Goal: Transaction & Acquisition: Purchase product/service

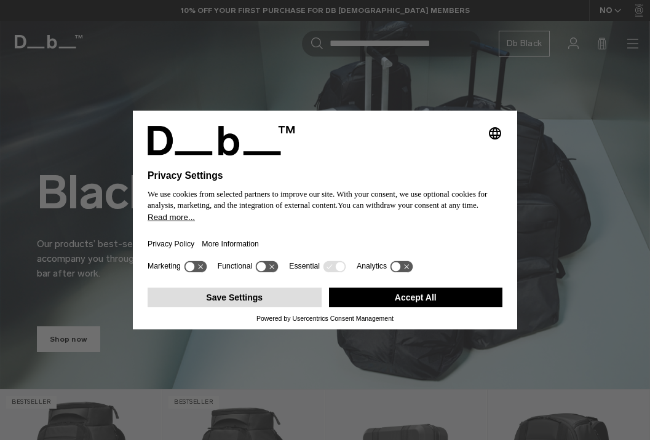
click at [259, 304] on button "Save Settings" at bounding box center [235, 298] width 174 height 20
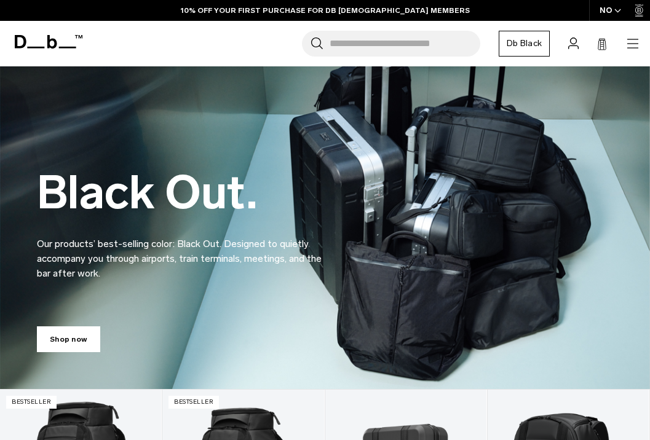
click at [627, 33] on div "Search for Bags, Luggage... Search Close Trending Products All Products Hugger …" at bounding box center [365, 44] width 551 height 26
click at [631, 47] on icon "button" at bounding box center [632, 47] width 11 height 1
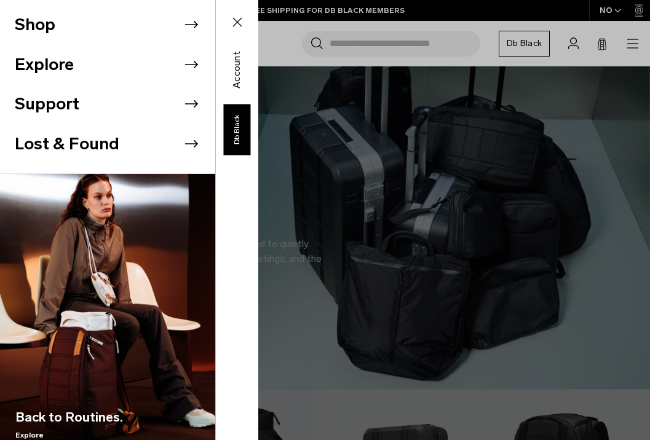
click at [101, 150] on li "Lost & Found" at bounding box center [115, 144] width 201 height 40
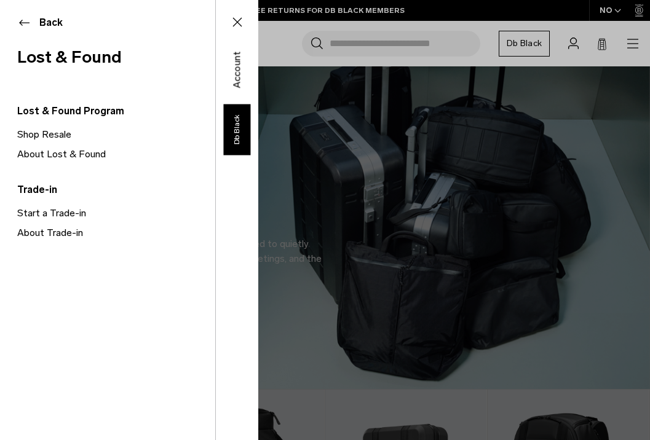
click at [52, 155] on link "About Lost & Found" at bounding box center [116, 155] width 198 height 20
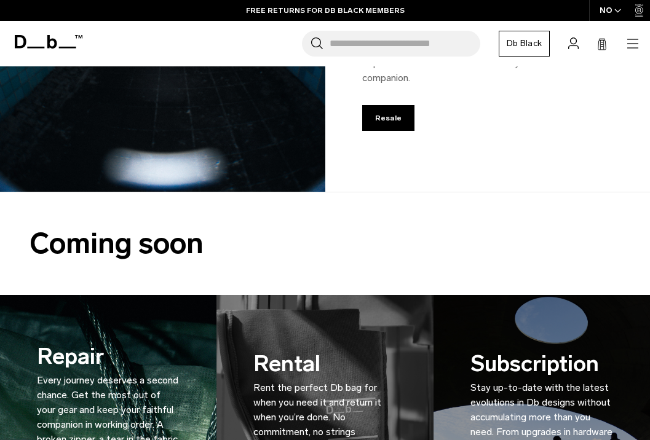
scroll to position [1391, 0]
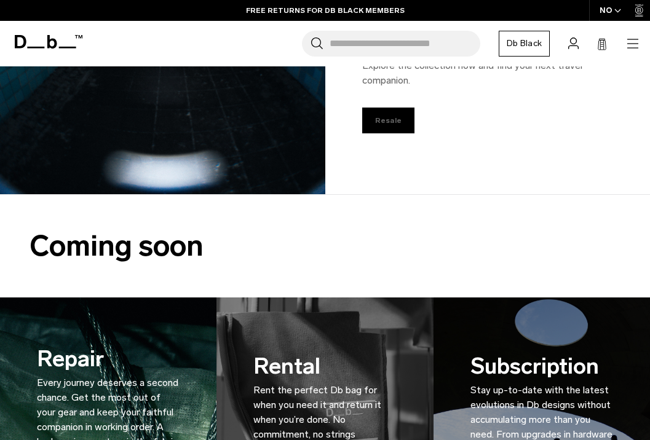
click at [391, 108] on link "Resale" at bounding box center [388, 121] width 53 height 26
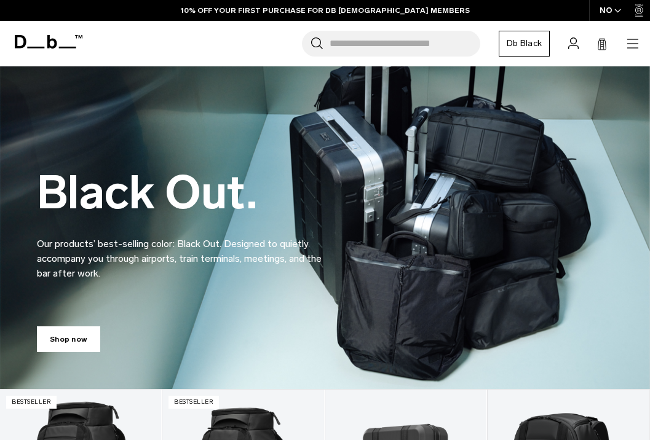
click at [634, 42] on icon "button" at bounding box center [633, 43] width 15 height 15
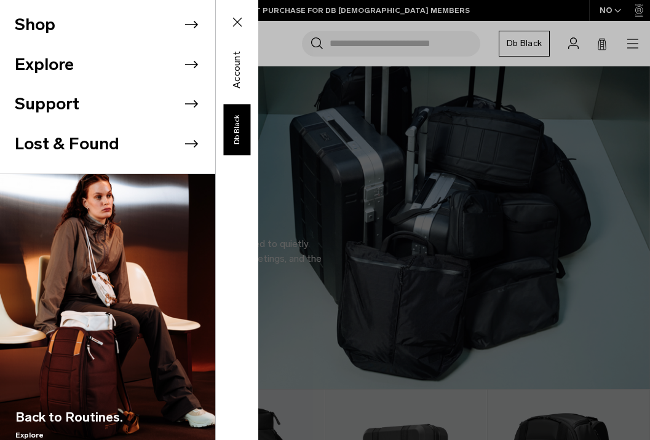
click at [72, 25] on li "Shop" at bounding box center [115, 25] width 201 height 40
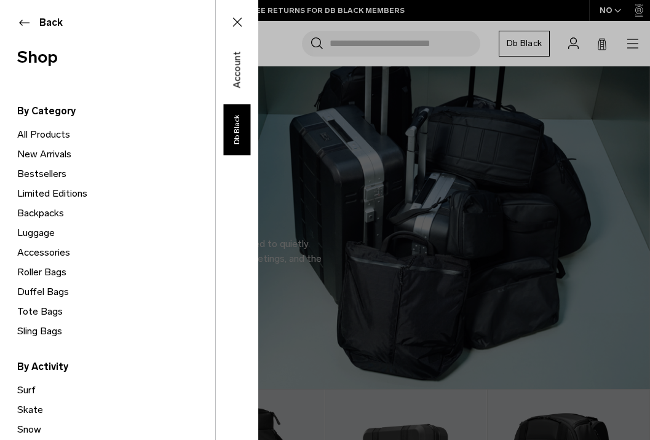
click at [54, 129] on link "All Products" at bounding box center [116, 135] width 198 height 20
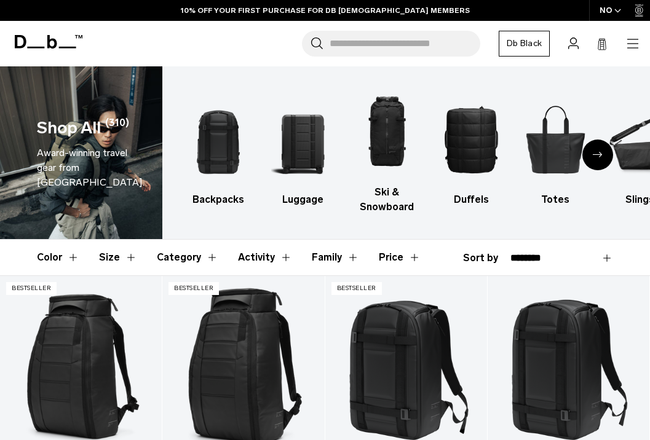
click at [395, 263] on button "Price" at bounding box center [400, 258] width 42 height 36
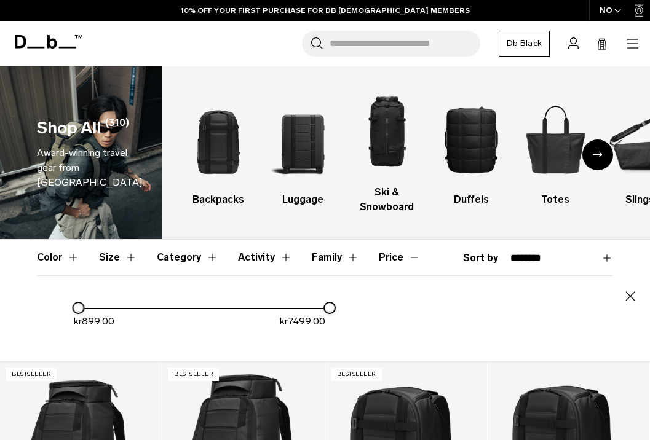
click at [394, 263] on button "Price" at bounding box center [400, 258] width 42 height 36
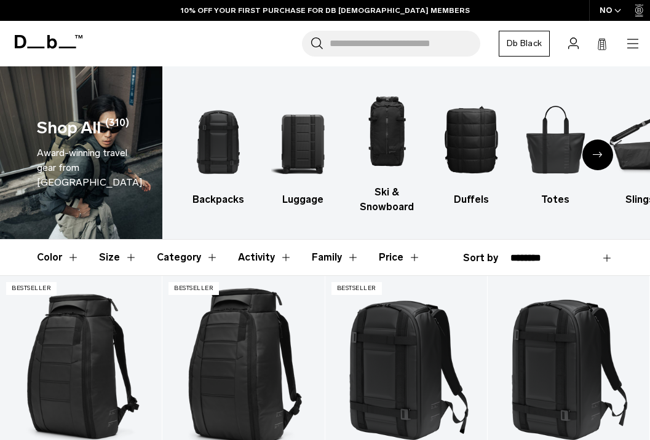
click at [394, 263] on button "Price" at bounding box center [400, 258] width 42 height 36
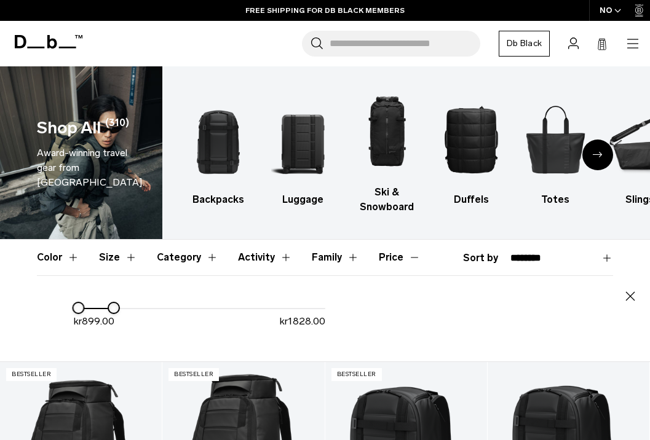
drag, startPoint x: 328, startPoint y: 307, endPoint x: 112, endPoint y: 309, distance: 215.9
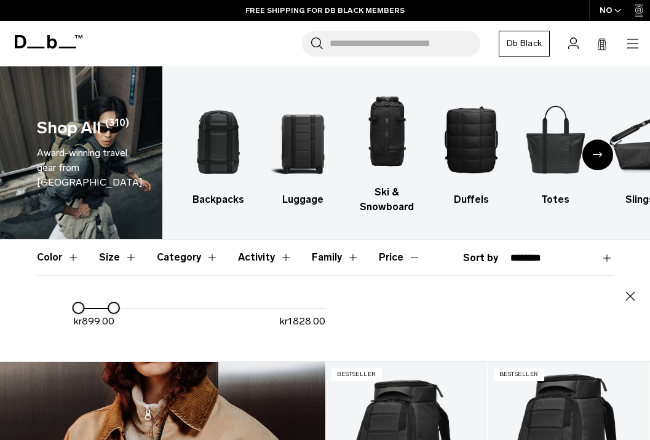
click at [112, 309] on div at bounding box center [113, 308] width 10 height 10
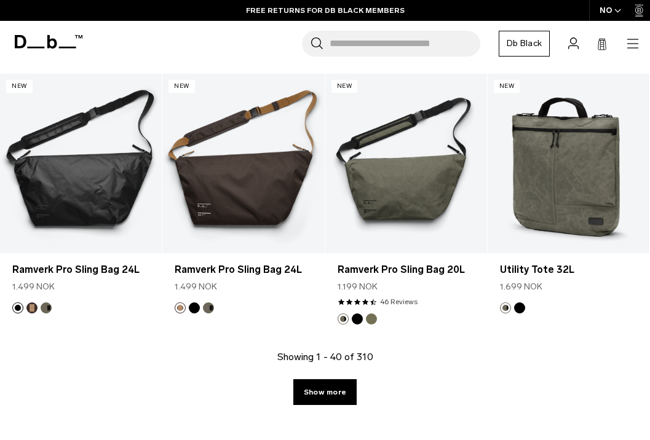
scroll to position [634, 0]
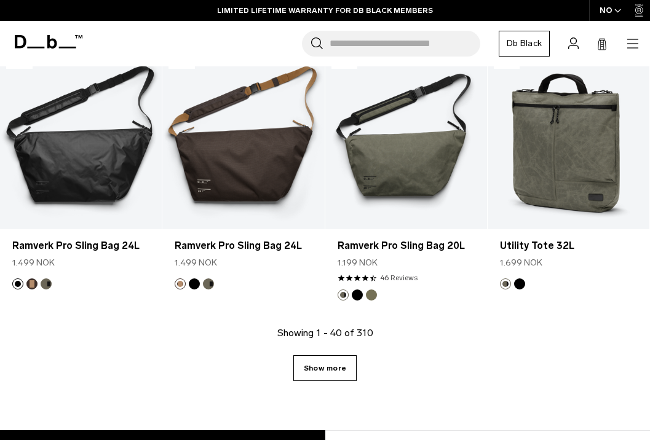
click at [308, 361] on link "Show more" at bounding box center [324, 369] width 63 height 26
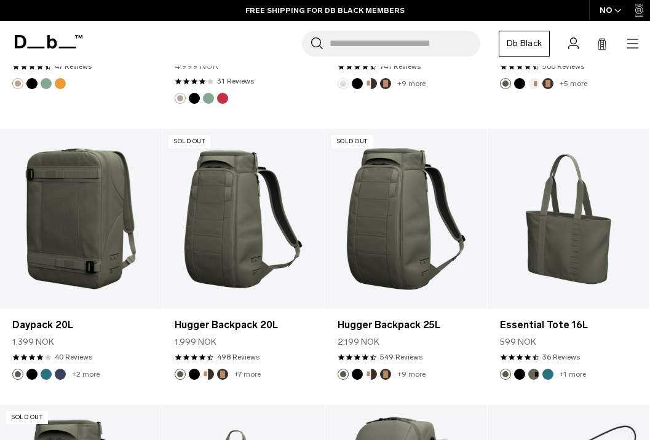
scroll to position [1605, 0]
